Goal: Transaction & Acquisition: Purchase product/service

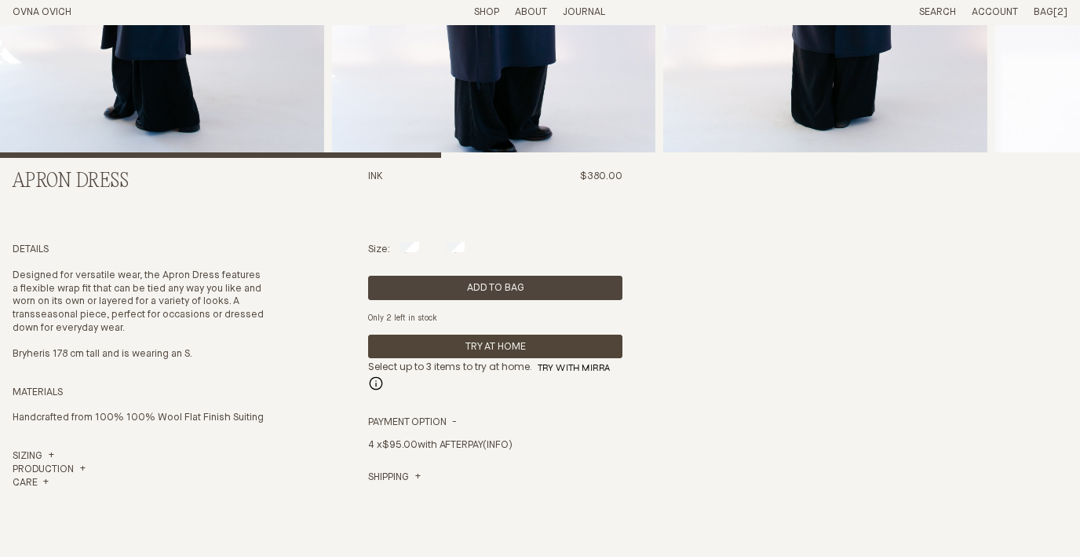
scroll to position [357, 0]
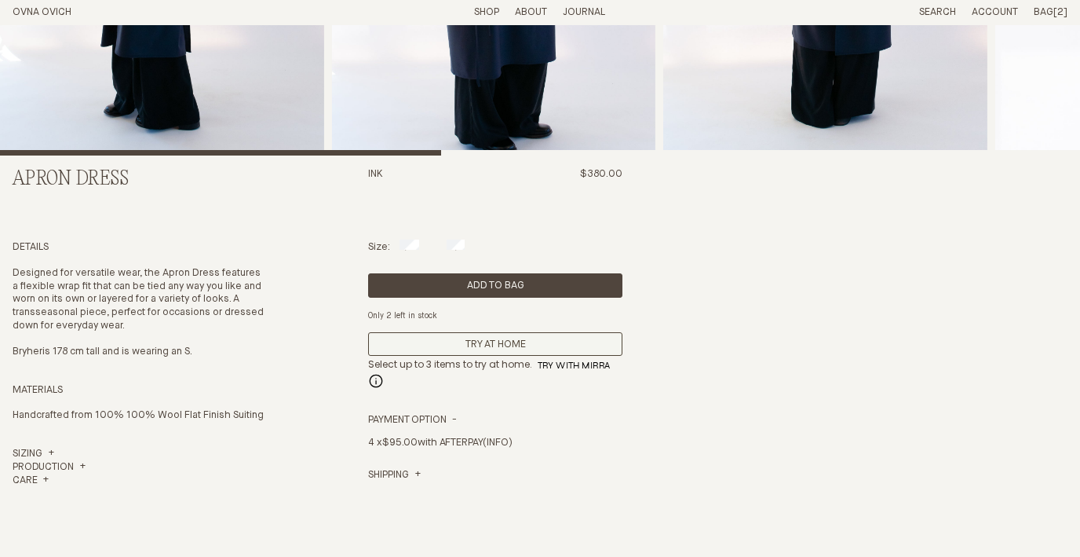
click at [436, 345] on button "Try At Home" at bounding box center [495, 344] width 254 height 24
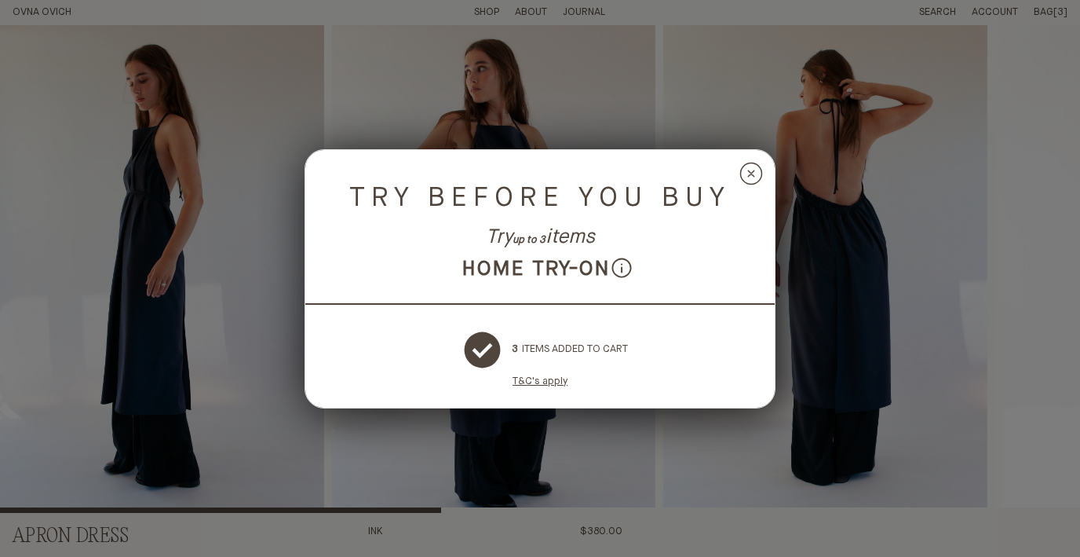
click at [752, 170] on circle at bounding box center [751, 172] width 21 height 21
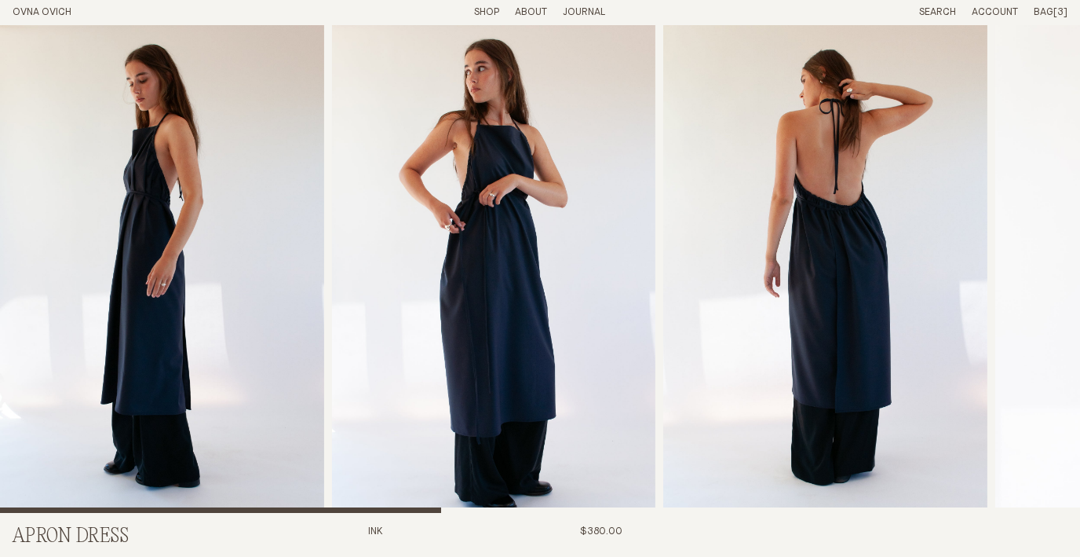
click at [1054, 14] on span "[3]" at bounding box center [1060, 12] width 14 height 10
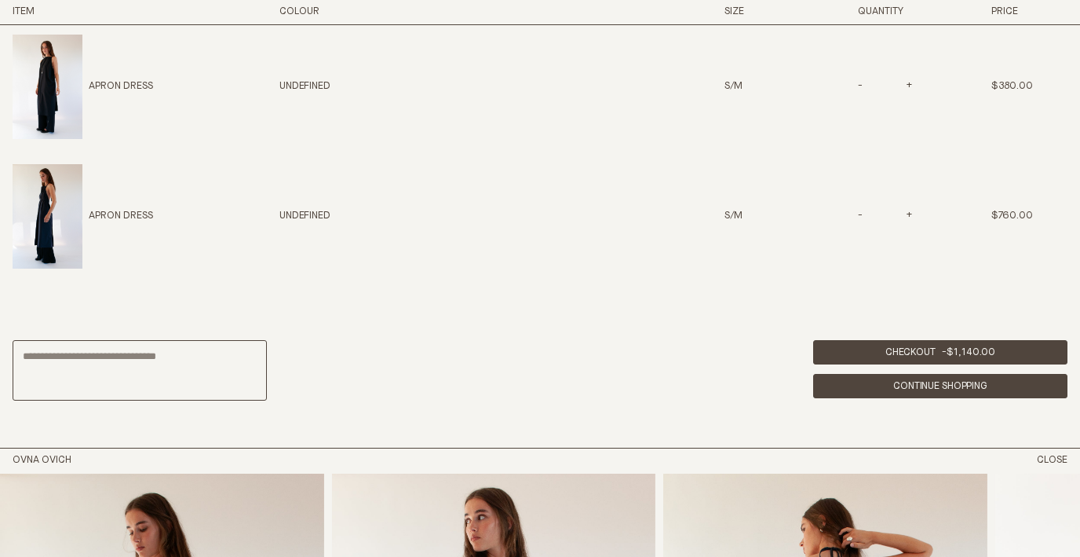
click at [891, 388] on link "Continue Shopping" at bounding box center [940, 386] width 254 height 24
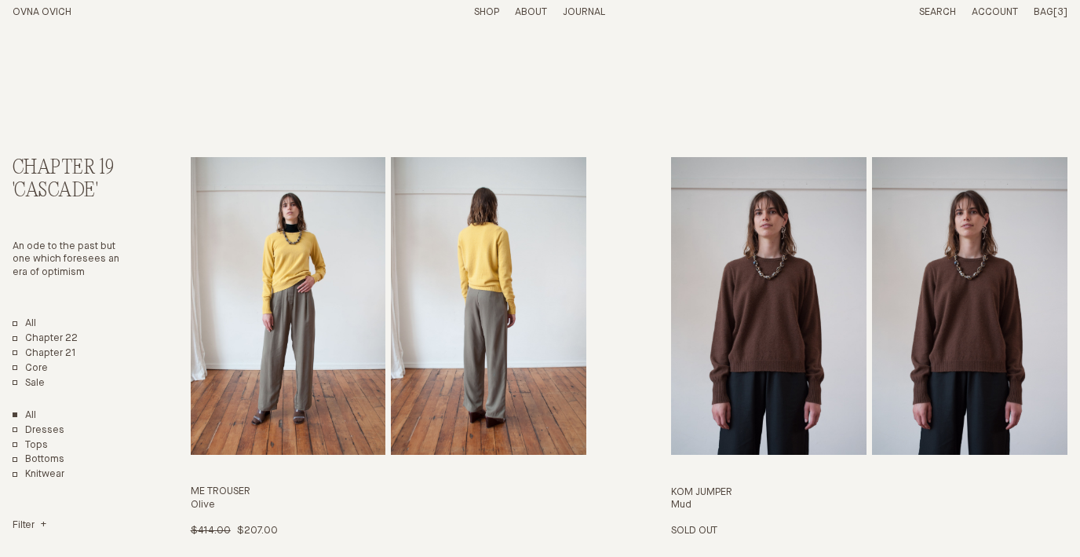
click at [1060, 11] on span "[3]" at bounding box center [1060, 12] width 14 height 10
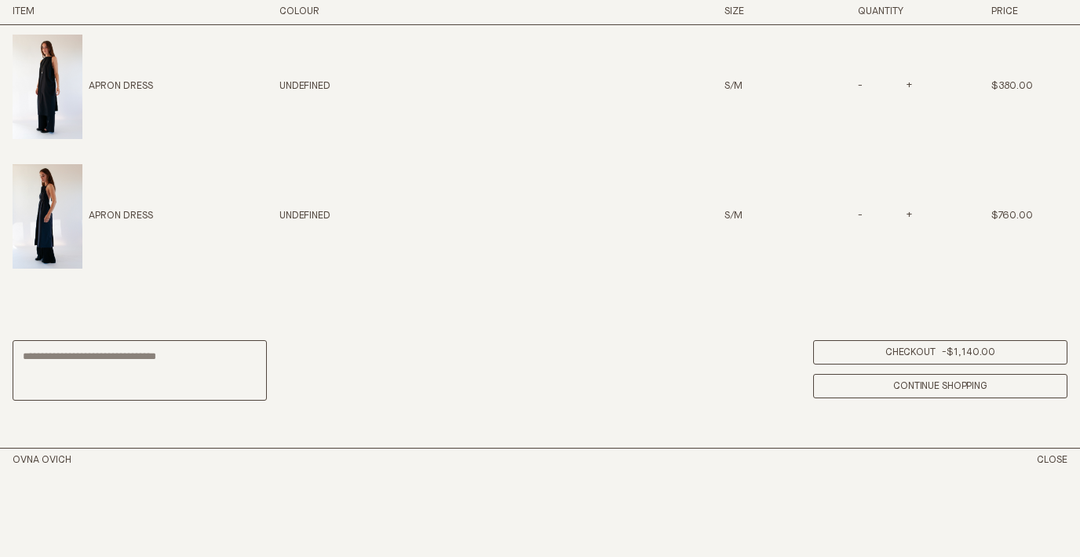
click at [914, 347] on link "Checkout - $1,140.00" at bounding box center [940, 352] width 254 height 24
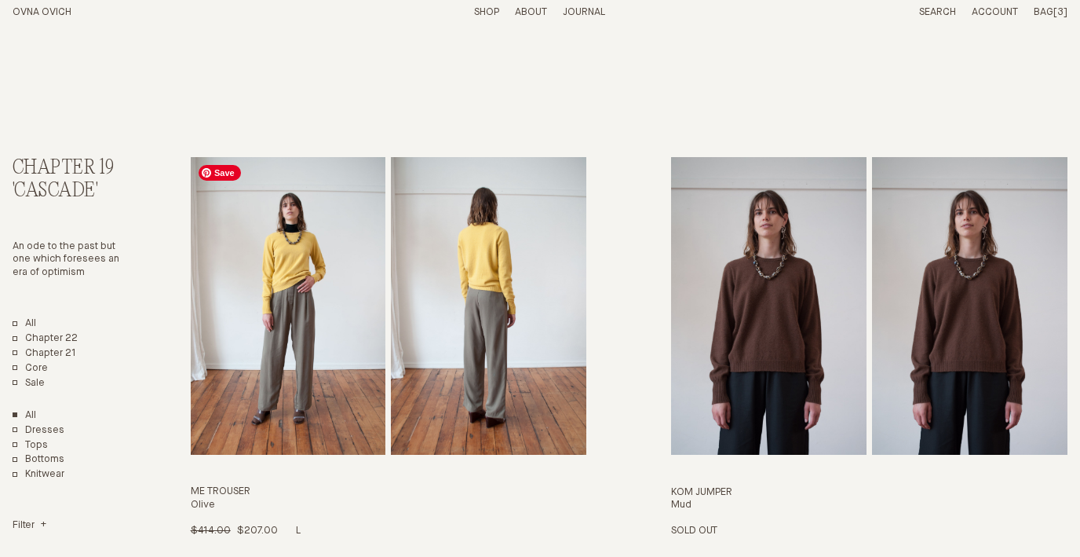
click at [323, 297] on img "Me Trouser" at bounding box center [288, 305] width 195 height 297
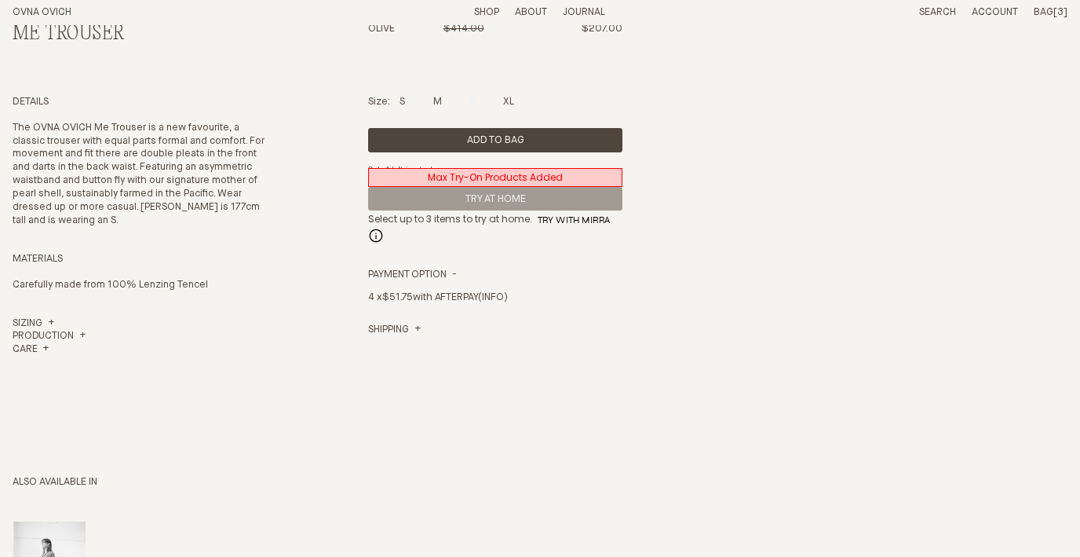
click at [458, 178] on span "Max Try-On Products Added" at bounding box center [495, 177] width 254 height 19
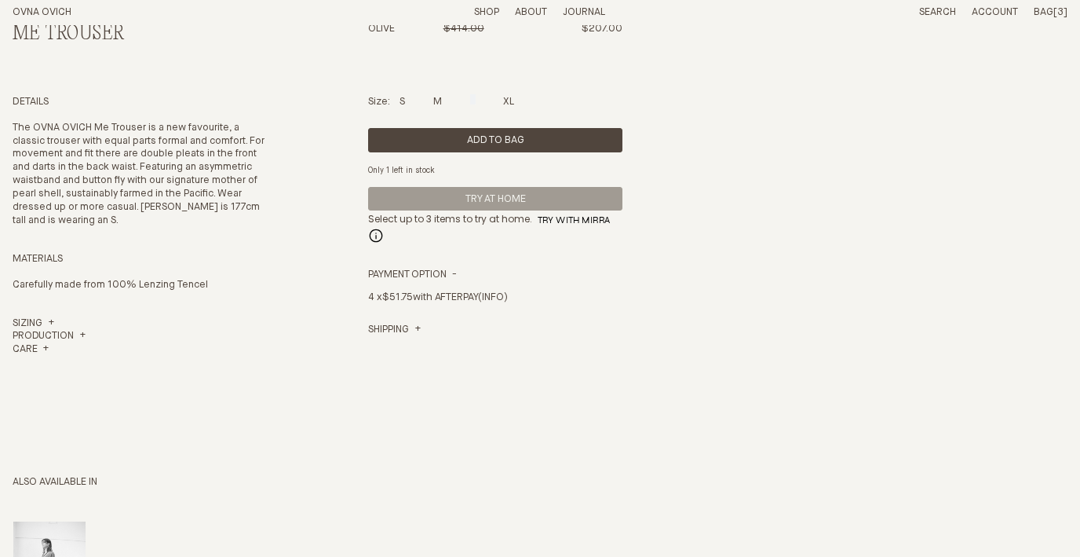
scroll to position [385, 0]
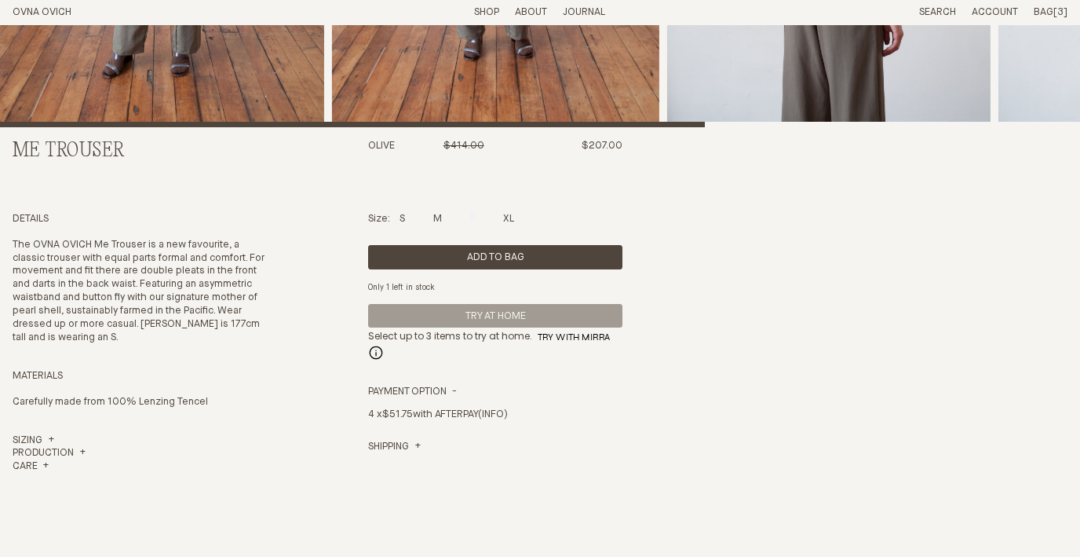
click at [1049, 13] on span "Bag" at bounding box center [1044, 12] width 20 height 10
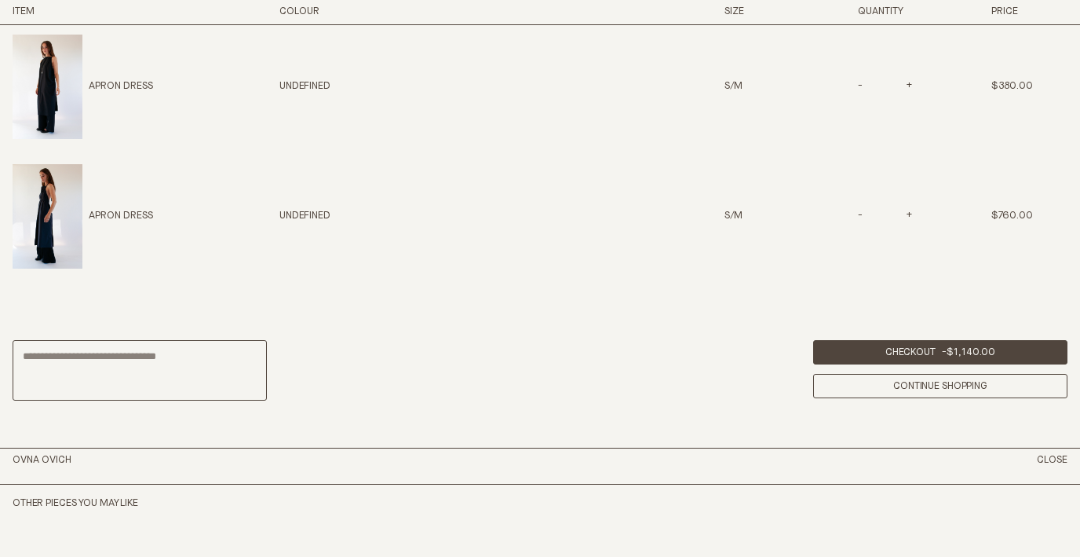
scroll to position [833, 0]
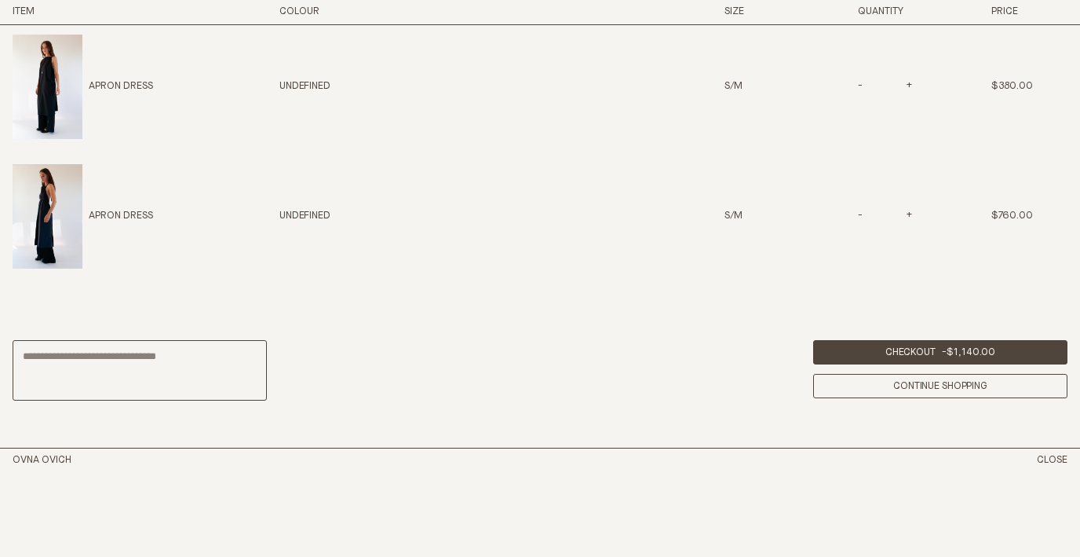
click at [858, 213] on span "-" at bounding box center [861, 215] width 7 height 9
click at [862, 215] on span "-" at bounding box center [861, 215] width 7 height 9
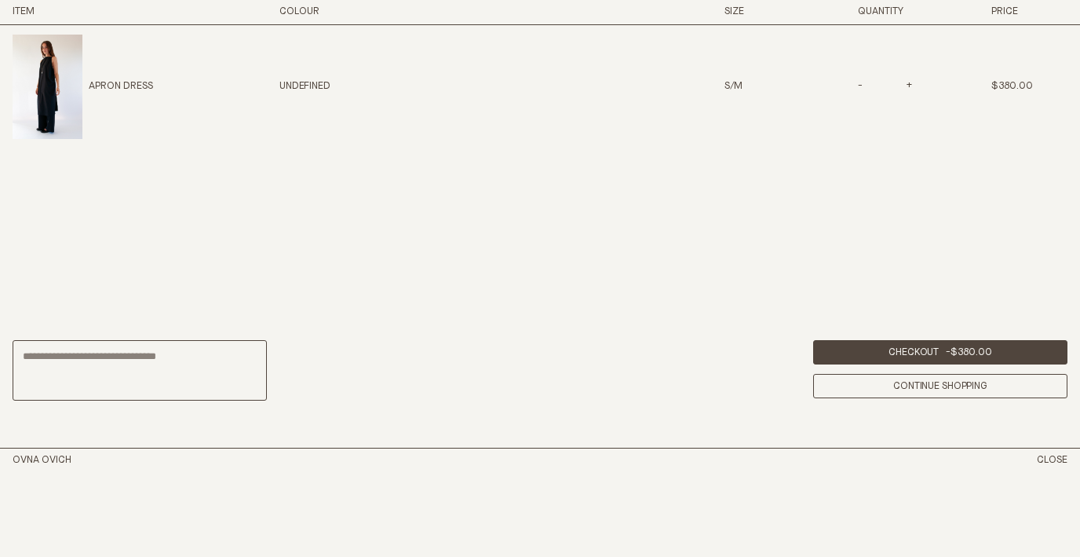
click at [859, 83] on span "-" at bounding box center [861, 86] width 7 height 9
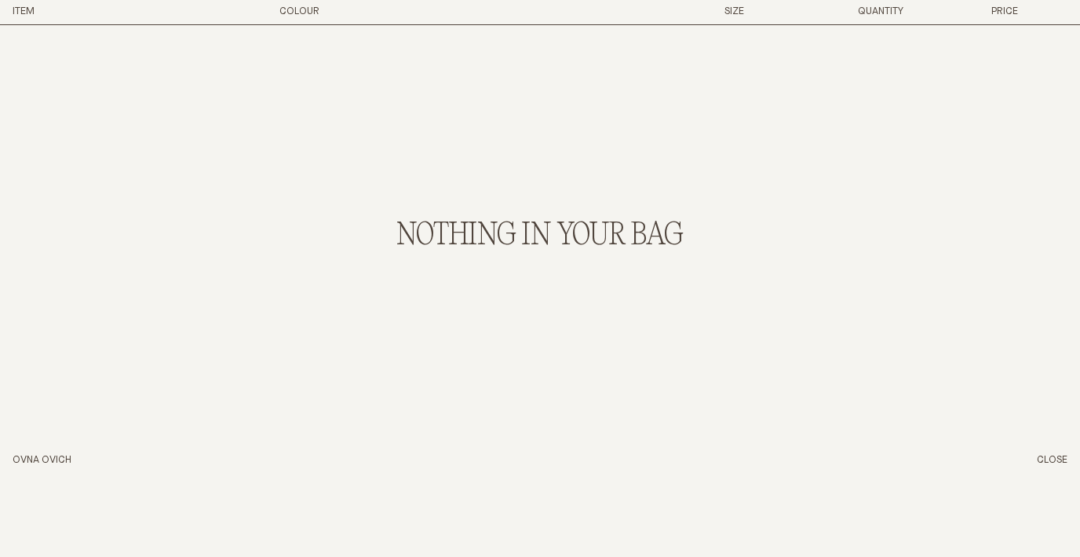
click at [1043, 458] on button "Close" at bounding box center [1052, 460] width 31 height 13
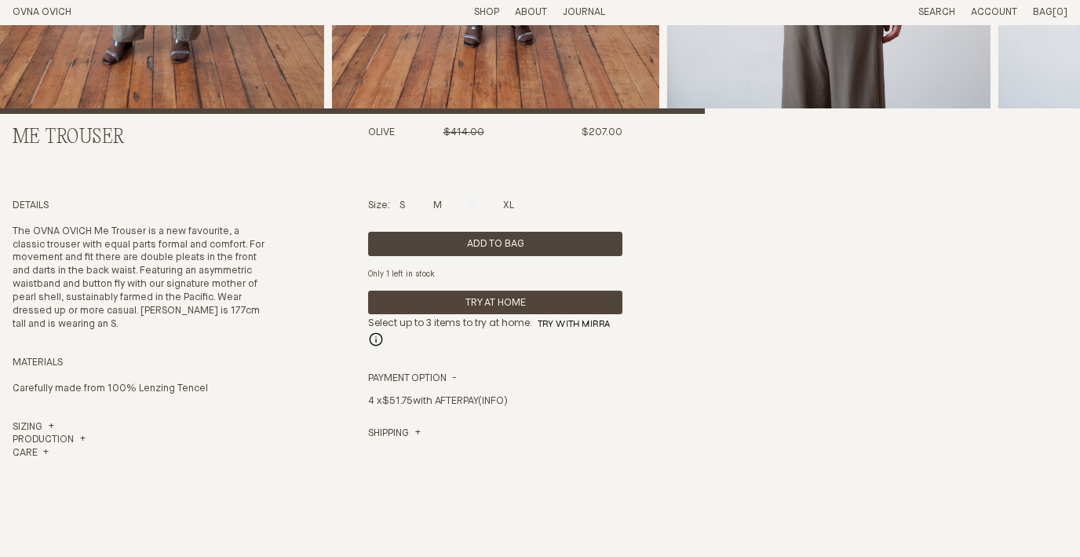
scroll to position [385, 0]
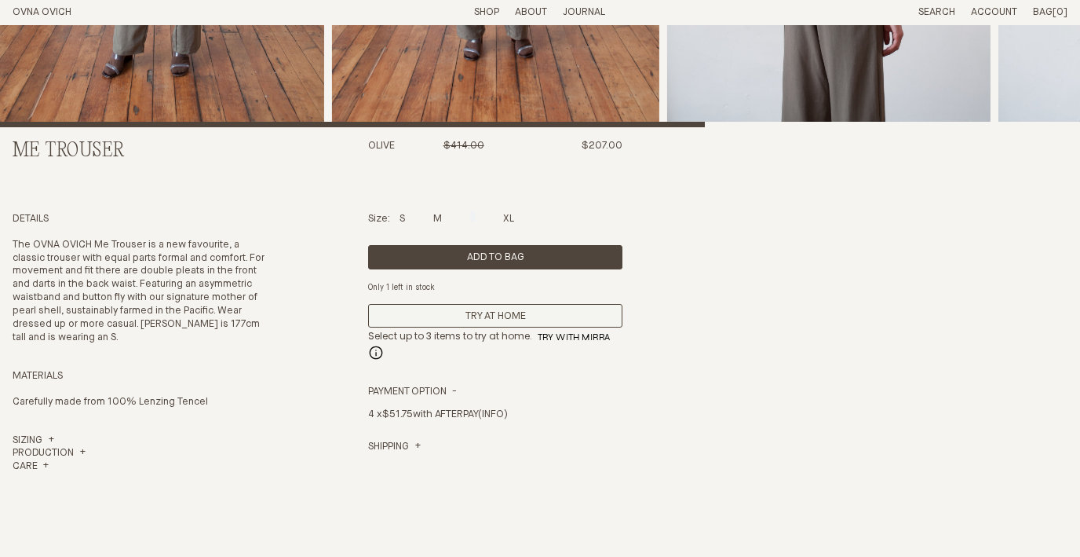
click at [454, 308] on button "Try At Home" at bounding box center [495, 316] width 254 height 24
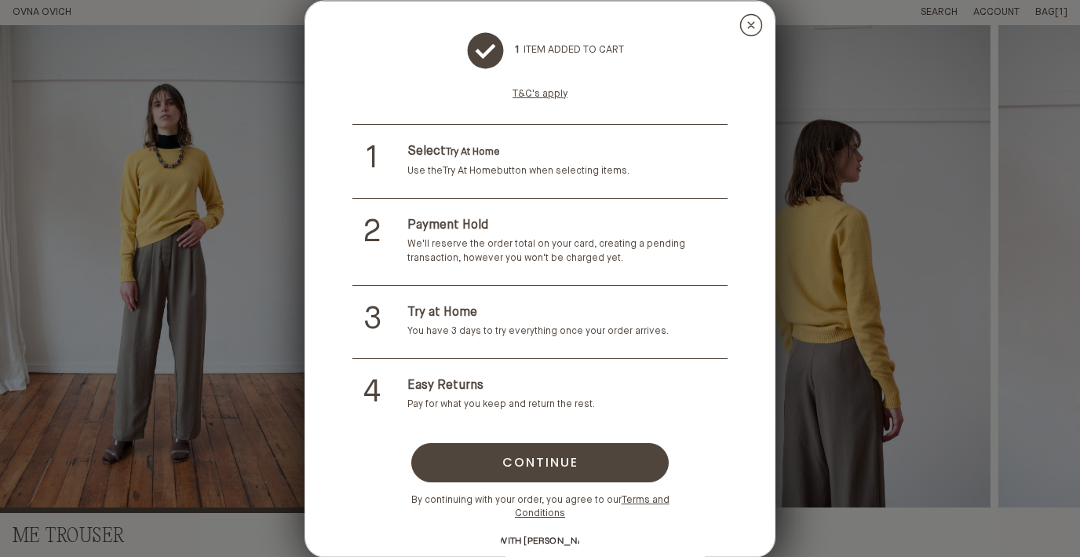
click at [749, 24] on circle at bounding box center [751, 24] width 21 height 21
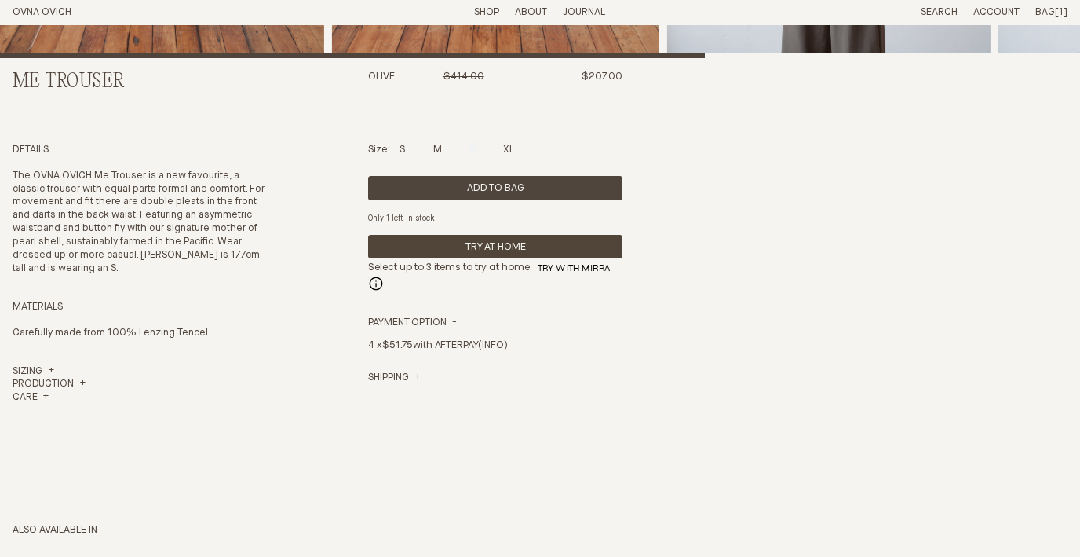
scroll to position [460, 0]
